Goal: Information Seeking & Learning: Compare options

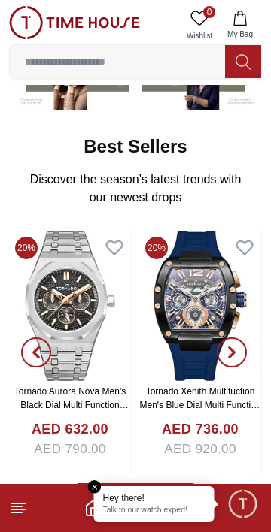
scroll to position [173, 0]
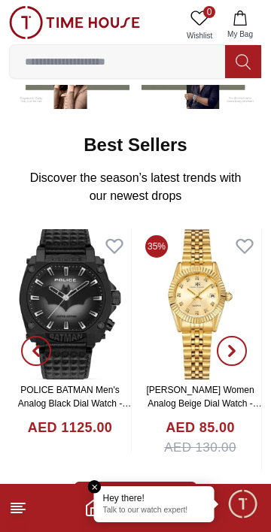
click at [38, 517] on footer at bounding box center [135, 508] width 271 height 48
click at [23, 510] on icon at bounding box center [18, 508] width 18 height 18
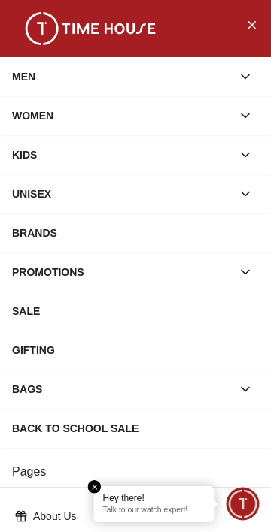
click at [245, 77] on icon "button" at bounding box center [245, 77] width 8 height 4
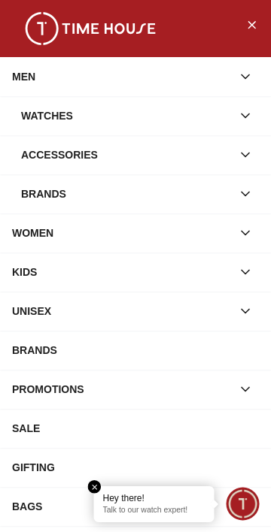
click at [247, 195] on icon "button" at bounding box center [245, 193] width 15 height 15
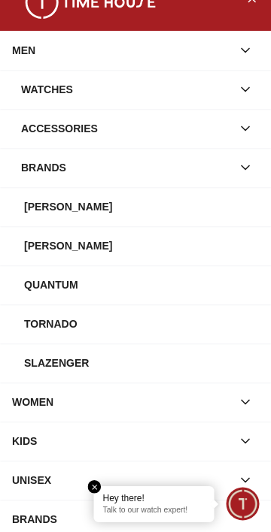
scroll to position [0, 0]
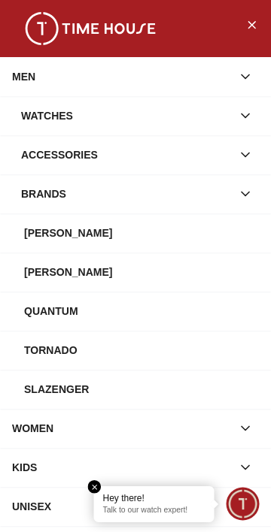
click at [248, 197] on icon "button" at bounding box center [245, 193] width 15 height 15
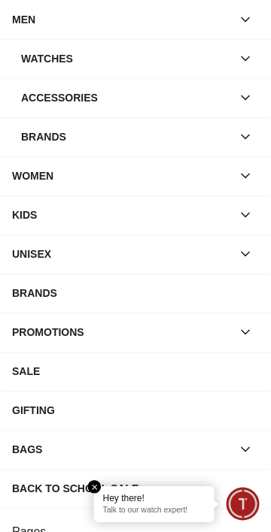
scroll to position [57, 0]
click at [146, 292] on div "BRANDS" at bounding box center [135, 293] width 247 height 27
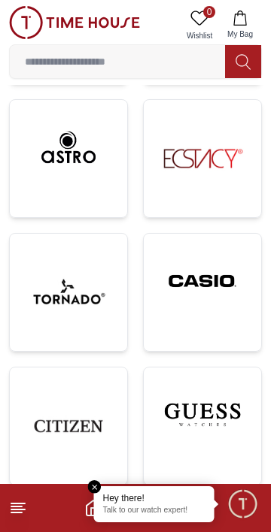
scroll to position [540, 0]
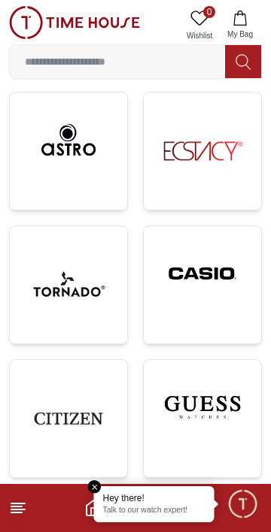
click at [208, 265] on img at bounding box center [202, 273] width 93 height 71
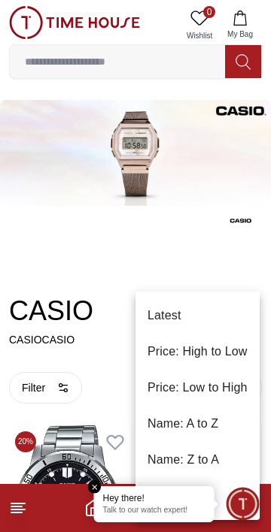
click at [234, 383] on li "Price: Low to High" at bounding box center [197, 388] width 124 height 36
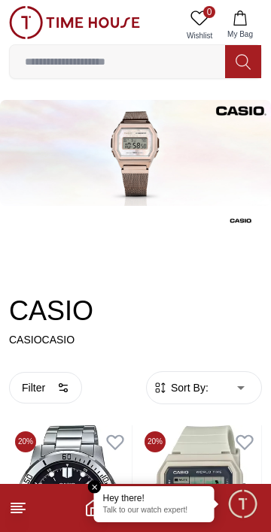
type input "*"
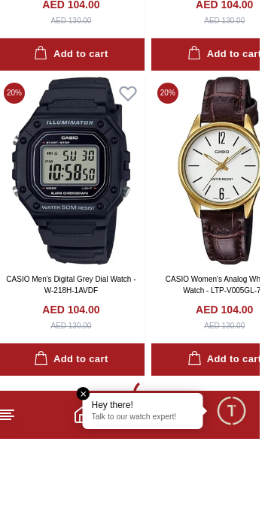
scroll to position [3057, 0]
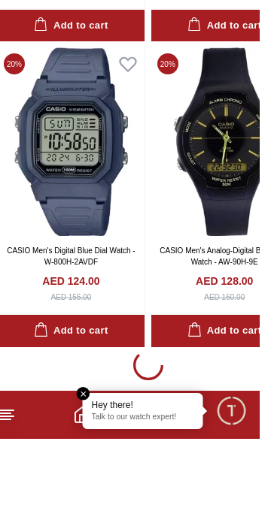
scroll to position [9162, 0]
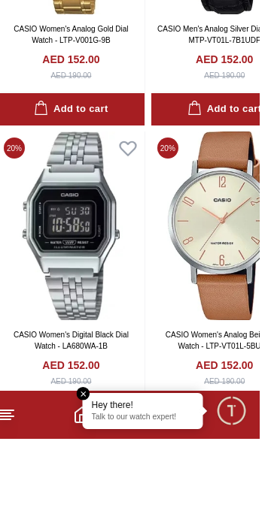
scroll to position [15267, 0]
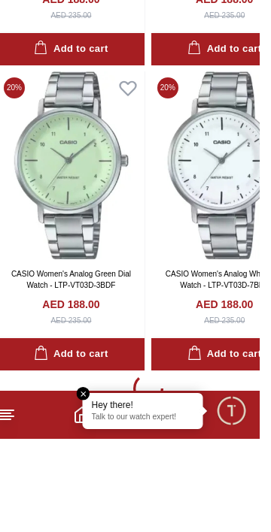
scroll to position [27477, 0]
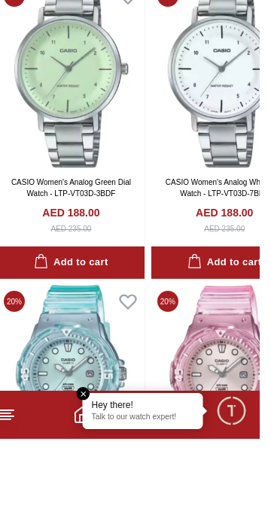
scroll to position [27643, 0]
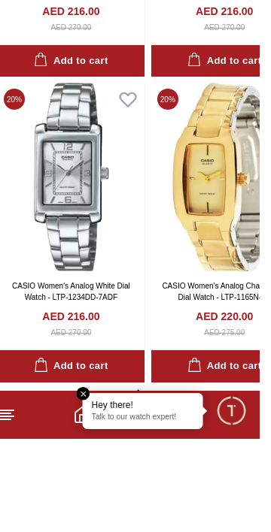
scroll to position [33583, 0]
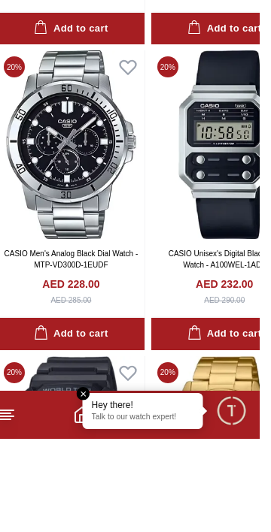
scroll to position [36333, 0]
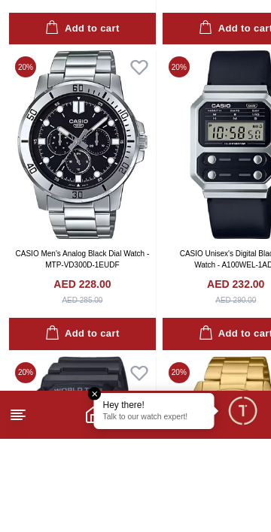
click at [103, 275] on img at bounding box center [82, 238] width 147 height 189
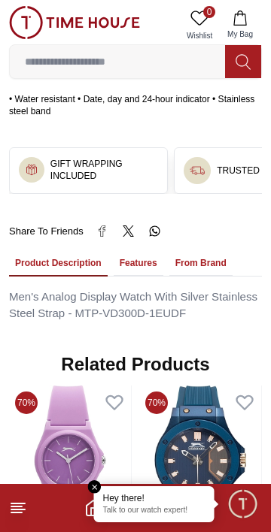
scroll to position [925, 0]
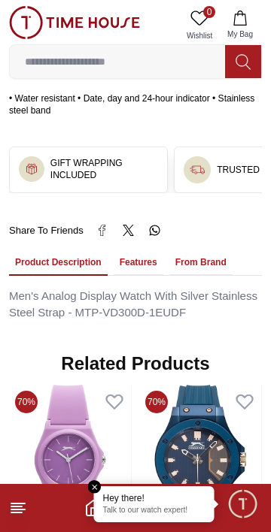
click at [133, 250] on button "Features" at bounding box center [139, 263] width 50 height 26
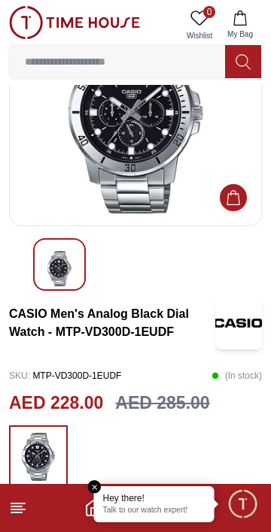
scroll to position [0, 0]
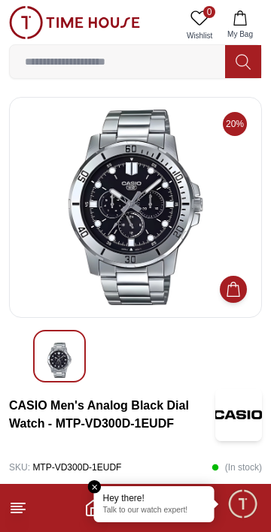
click at [189, 228] on img at bounding box center [135, 207] width 227 height 195
click at [153, 236] on img at bounding box center [135, 207] width 227 height 195
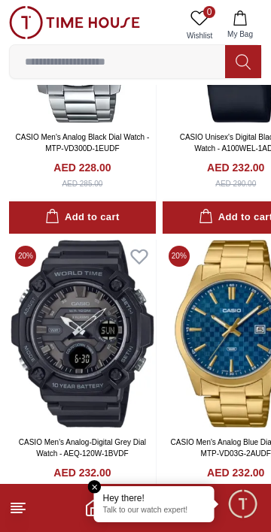
scroll to position [36729, 0]
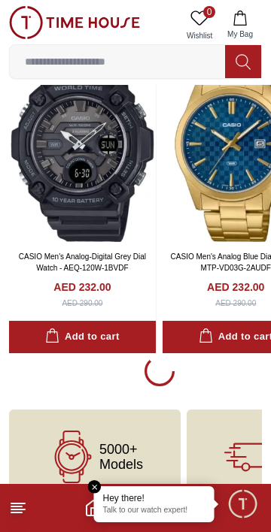
scroll to position [36636, 0]
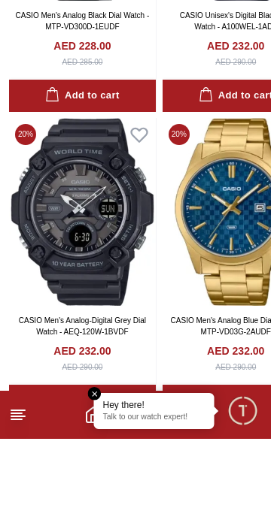
scroll to position [36636, 0]
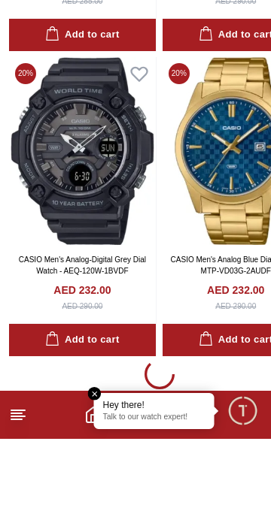
scroll to position [36636, 0]
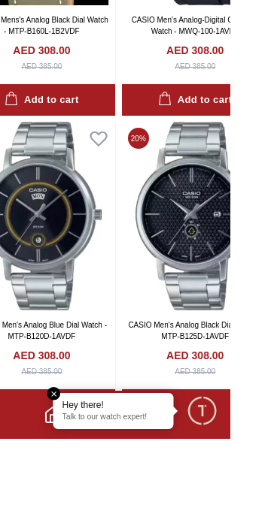
scroll to position [42679, 0]
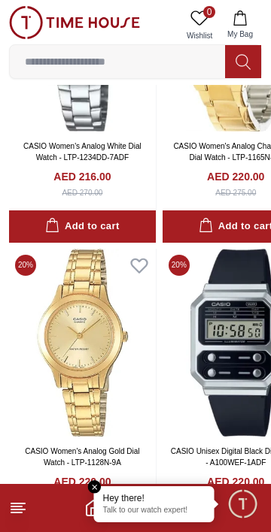
scroll to position [33784, 0]
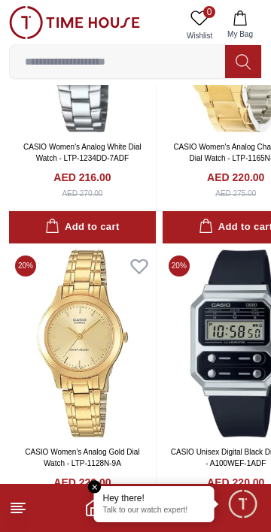
click at [107, 23] on img at bounding box center [74, 22] width 131 height 33
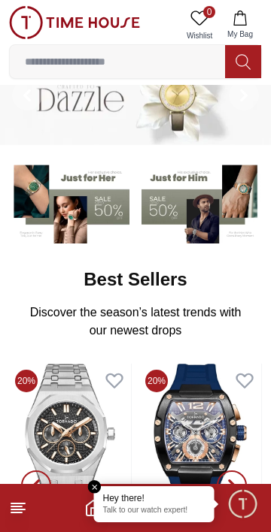
scroll to position [38, 0]
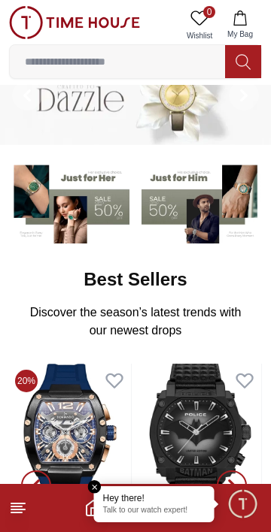
click at [189, 207] on img at bounding box center [201, 201] width 120 height 83
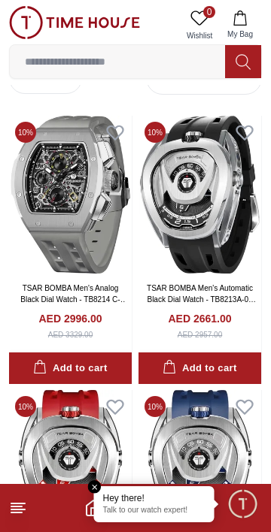
click at [23, 507] on icon at bounding box center [18, 508] width 18 height 18
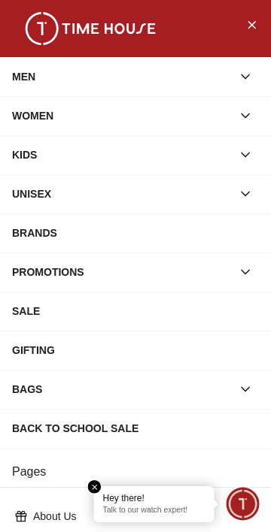
click at [246, 67] on button "button" at bounding box center [245, 76] width 27 height 27
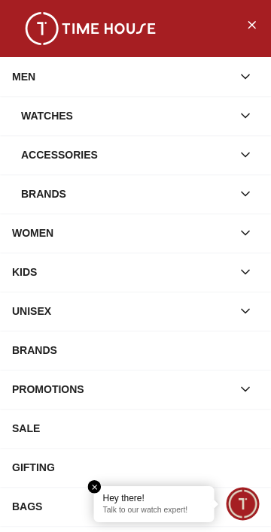
click at [250, 115] on icon "button" at bounding box center [245, 115] width 15 height 15
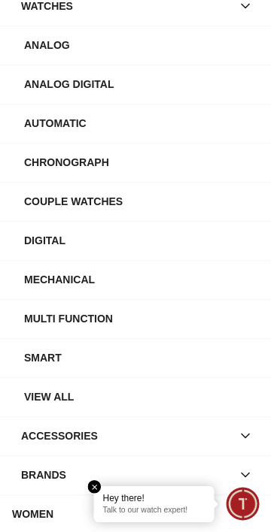
scroll to position [110, 0]
click at [86, 395] on div "View All" at bounding box center [141, 396] width 235 height 27
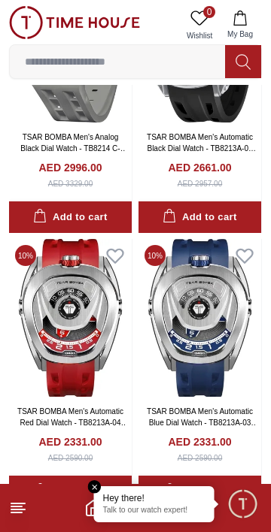
scroll to position [198, 0]
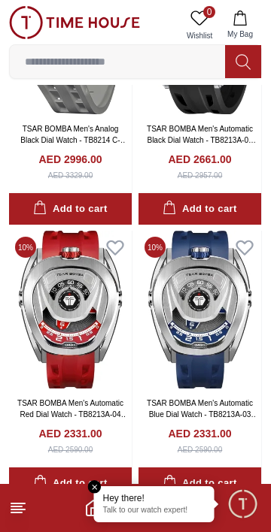
click at [26, 511] on icon at bounding box center [18, 508] width 18 height 18
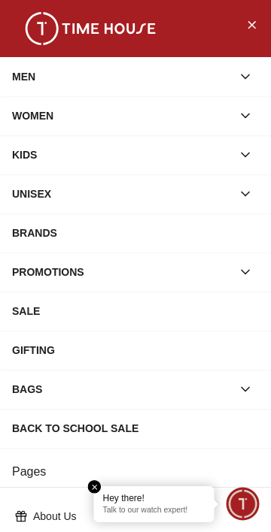
click at [243, 271] on icon "button" at bounding box center [245, 272] width 15 height 15
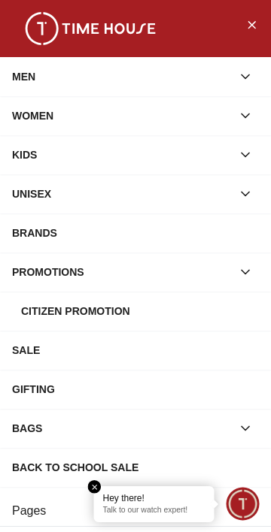
click at [241, 272] on icon "button" at bounding box center [245, 272] width 15 height 15
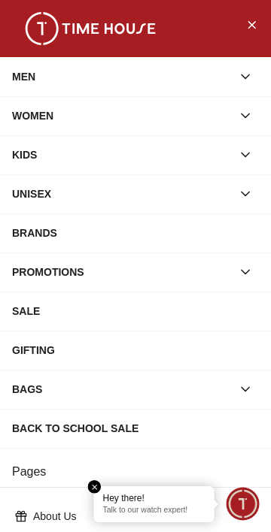
click at [68, 234] on div "BRANDS" at bounding box center [135, 233] width 247 height 27
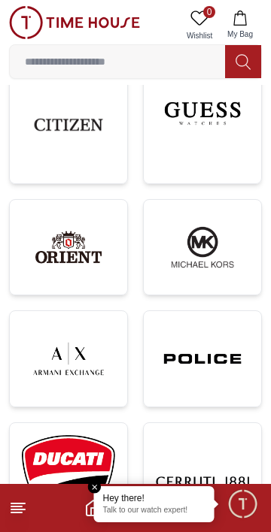
scroll to position [837, 0]
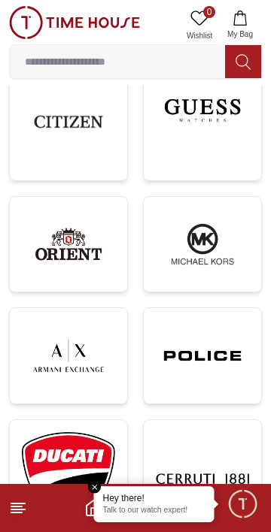
click at [222, 131] on img at bounding box center [202, 110] width 93 height 71
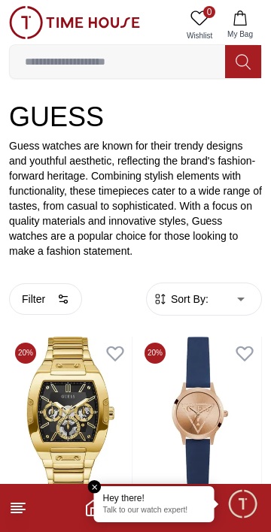
scroll to position [193, 0]
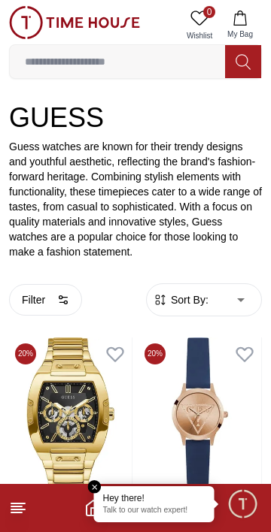
click at [195, 304] on span "Sort By:" at bounding box center [188, 299] width 41 height 15
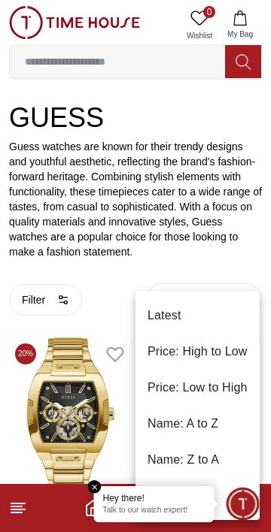
click at [218, 385] on li "Price: Low to High" at bounding box center [197, 388] width 124 height 36
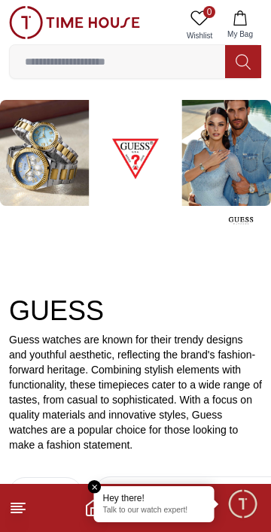
type input "******"
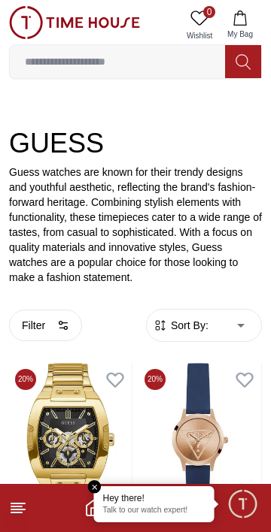
scroll to position [193, 0]
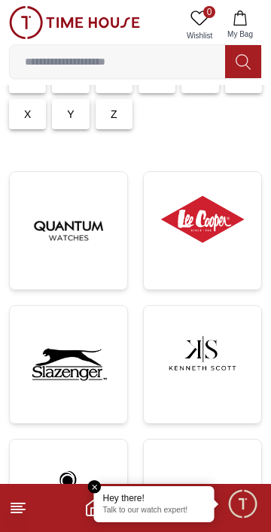
scroll to position [837, 0]
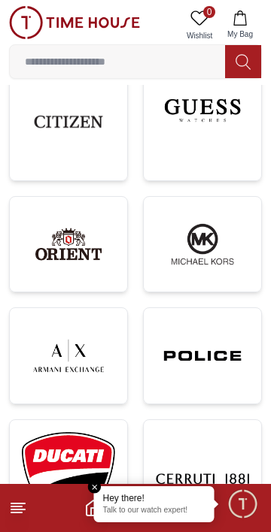
click at [80, 126] on img at bounding box center [68, 121] width 93 height 93
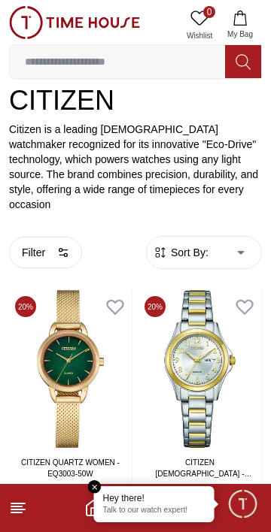
scroll to position [204, 0]
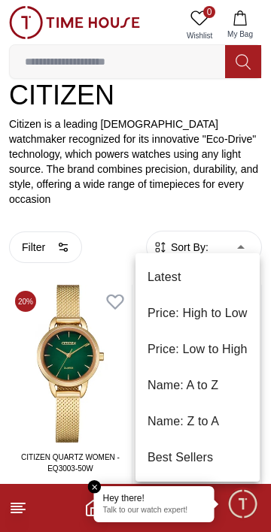
click at [226, 348] on li "Price: Low to High" at bounding box center [197, 350] width 124 height 36
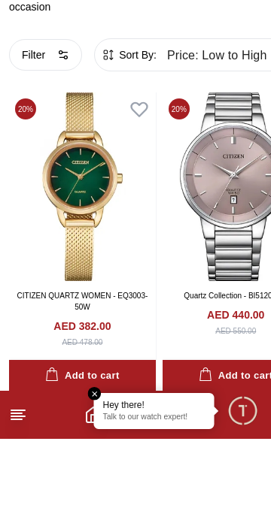
scroll to position [308, 0]
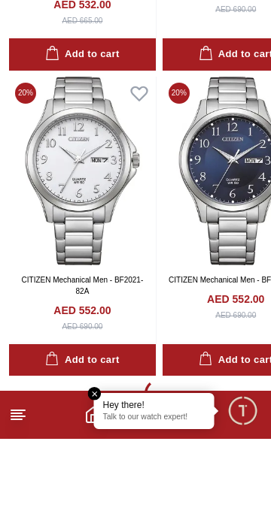
scroll to position [3027, 0]
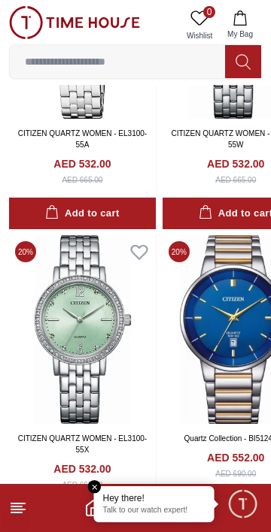
scroll to position [2644, 0]
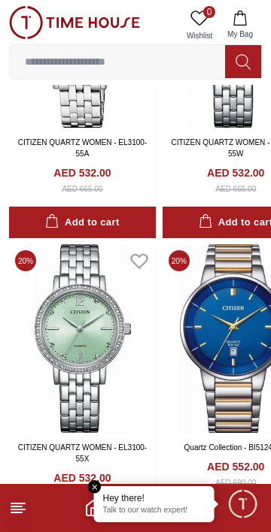
scroll to position [3024, 0]
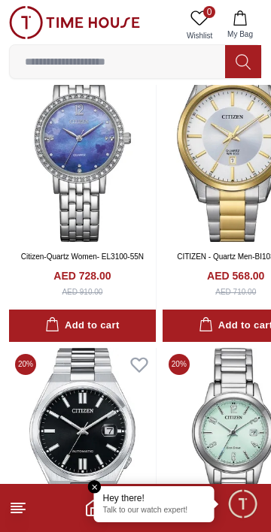
scroll to position [3024, 0]
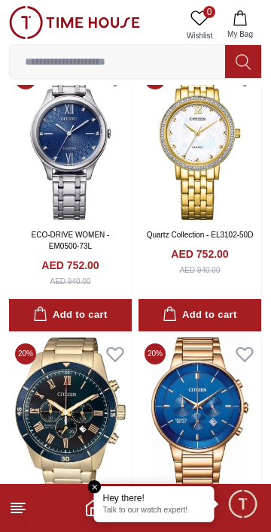
scroll to position [3541, 0]
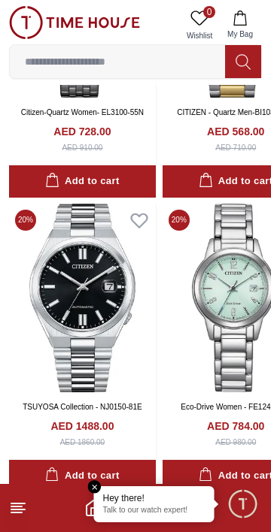
type input "******"
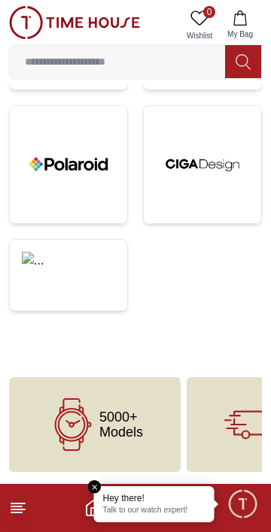
scroll to position [837, 0]
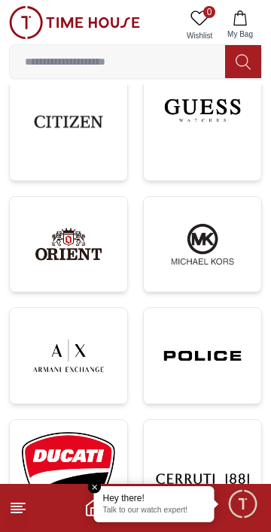
click at [220, 356] on img at bounding box center [202, 355] width 93 height 71
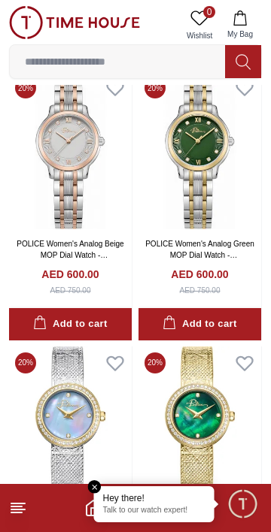
scroll to position [706, 0]
